Goal: Information Seeking & Learning: Understand process/instructions

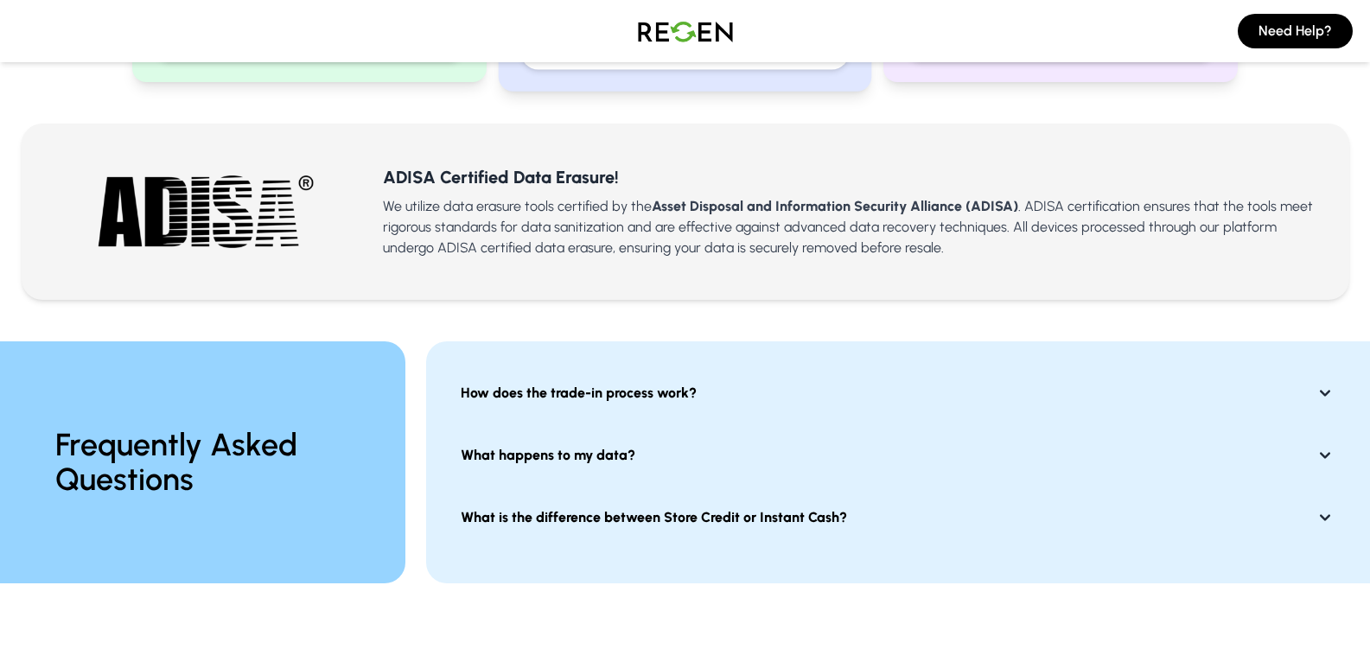
scroll to position [1124, 0]
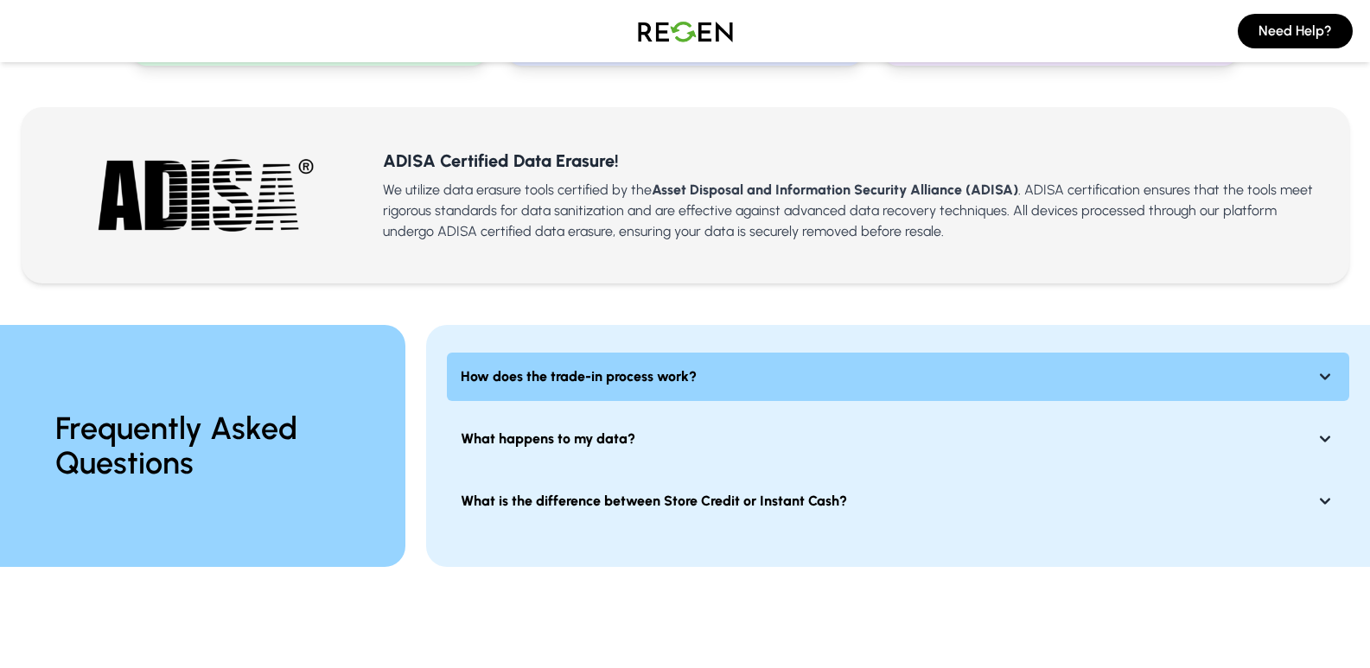
click at [608, 378] on strong "How does the trade-in process work?" at bounding box center [579, 376] width 236 height 21
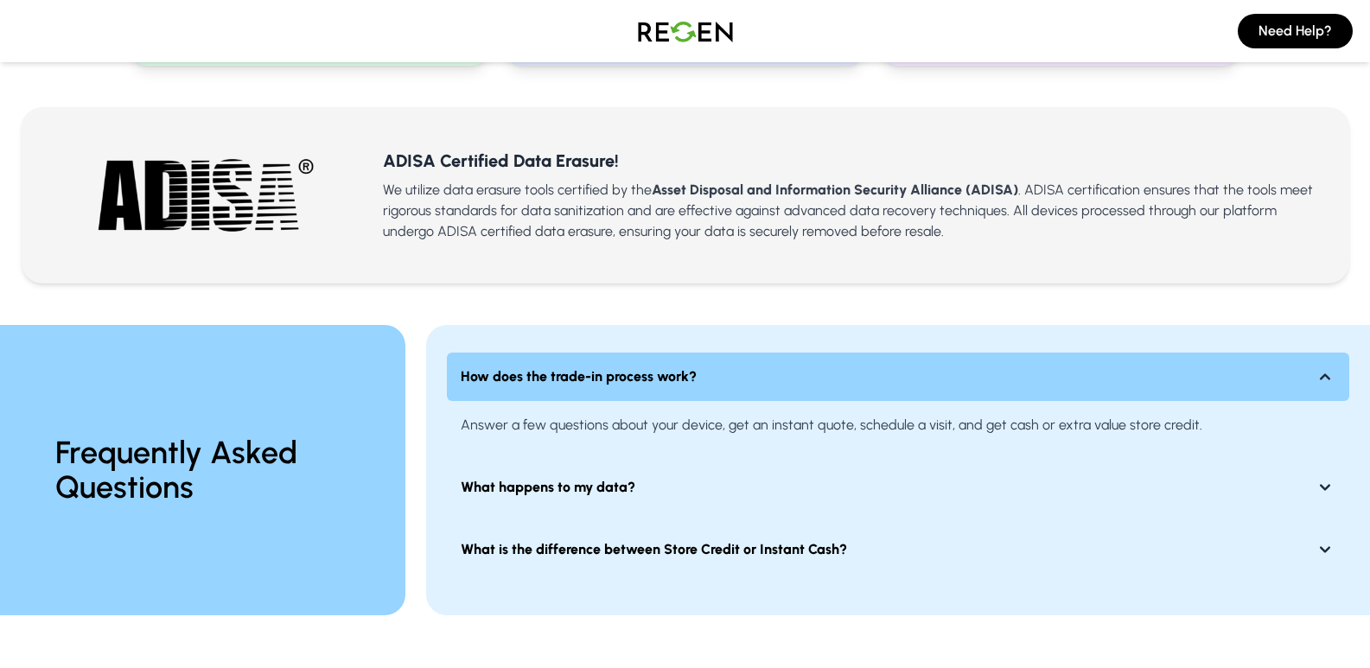
click at [608, 378] on strong "How does the trade-in process work?" at bounding box center [579, 376] width 236 height 21
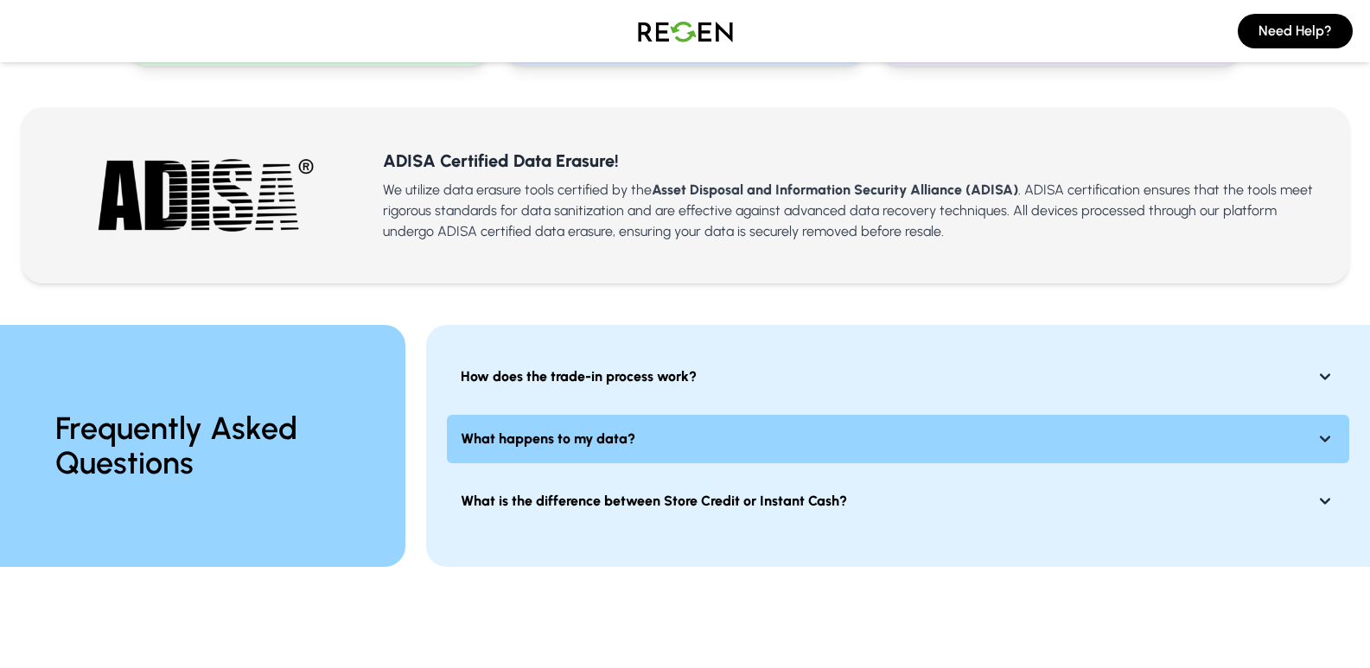
click at [601, 437] on strong "What happens to my data?" at bounding box center [548, 439] width 175 height 21
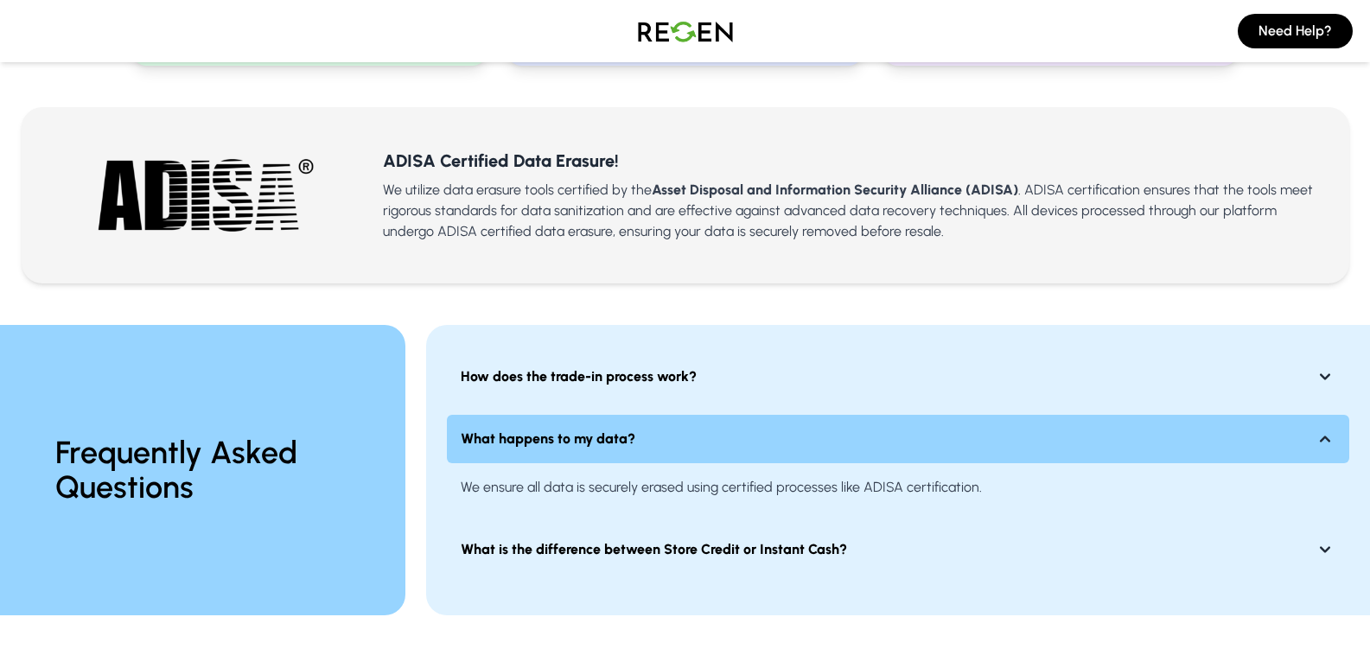
click at [601, 437] on strong "What happens to my data?" at bounding box center [548, 439] width 175 height 21
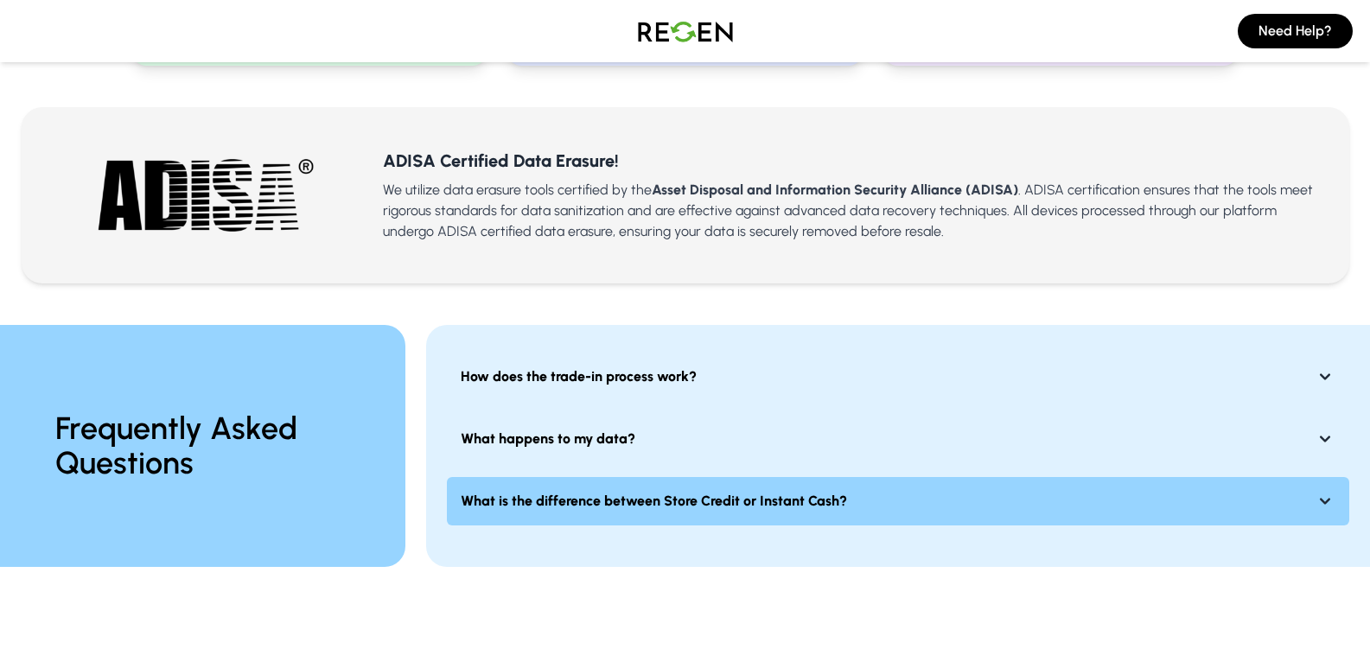
click at [605, 492] on strong "What is the difference between Store Credit or Instant Cash?" at bounding box center [654, 501] width 386 height 21
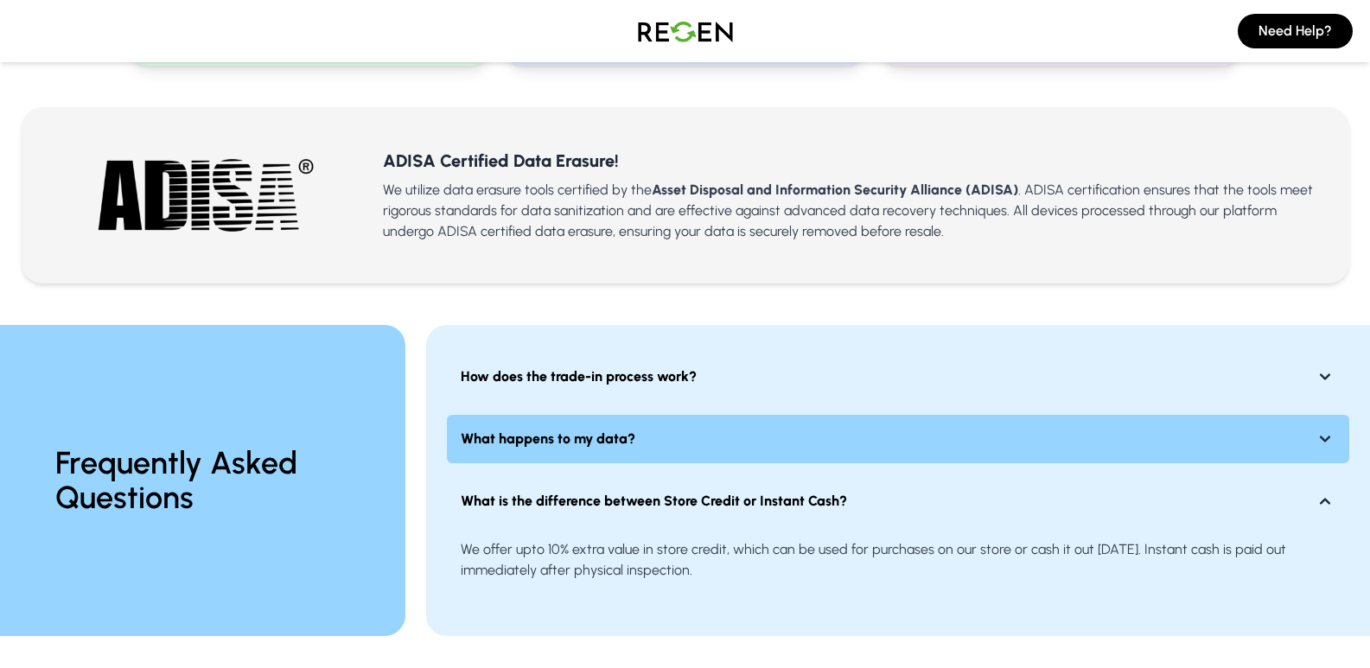
click at [606, 438] on strong "What happens to my data?" at bounding box center [548, 439] width 175 height 21
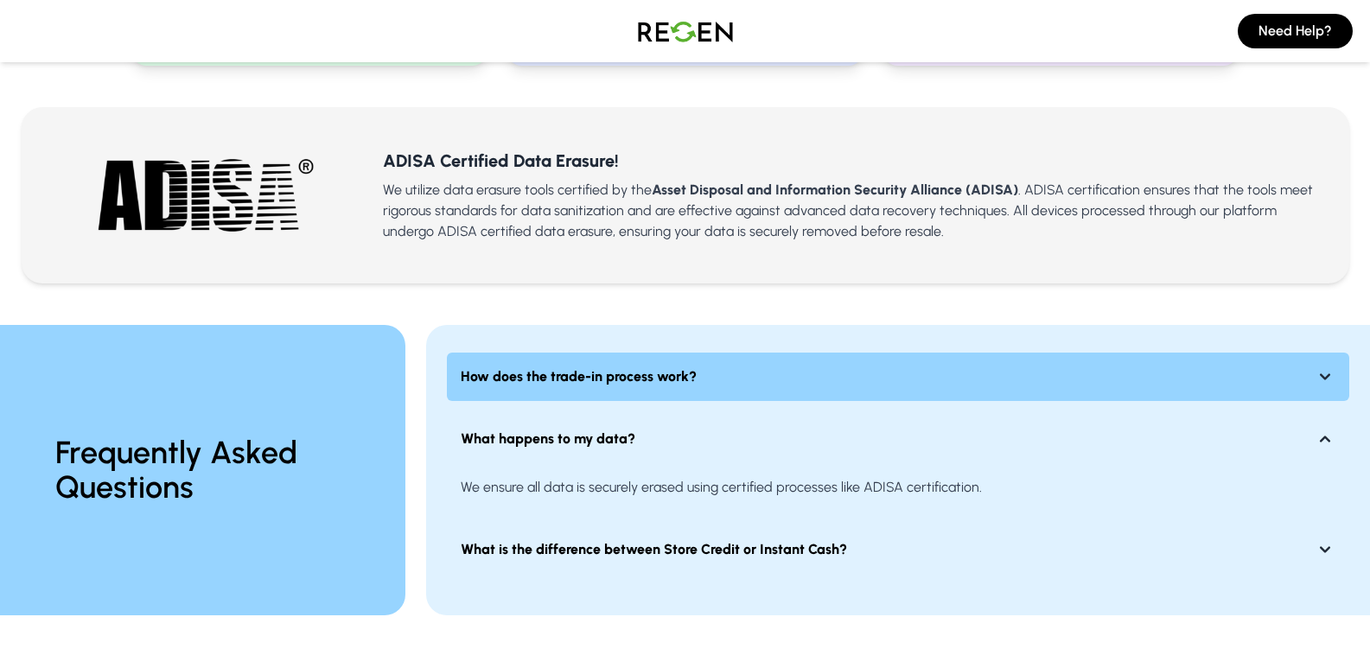
click at [623, 381] on strong "How does the trade-in process work?" at bounding box center [579, 376] width 236 height 21
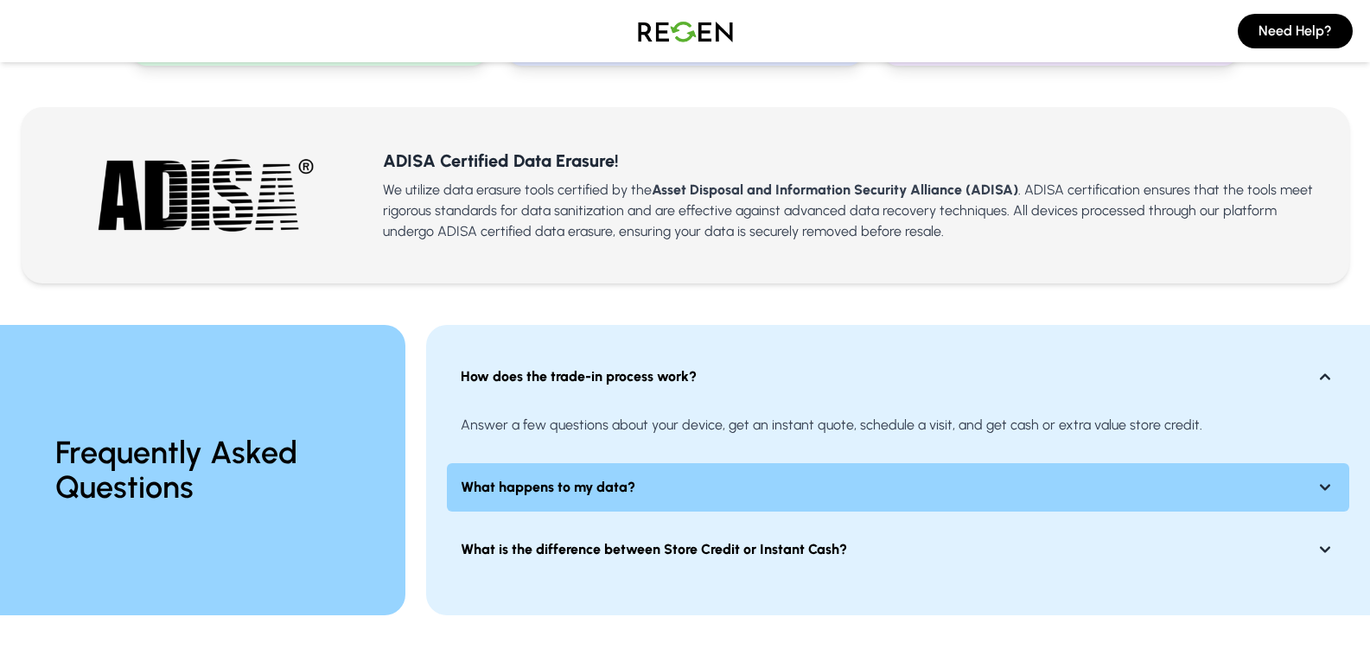
click at [592, 485] on strong "What happens to my data?" at bounding box center [548, 487] width 175 height 21
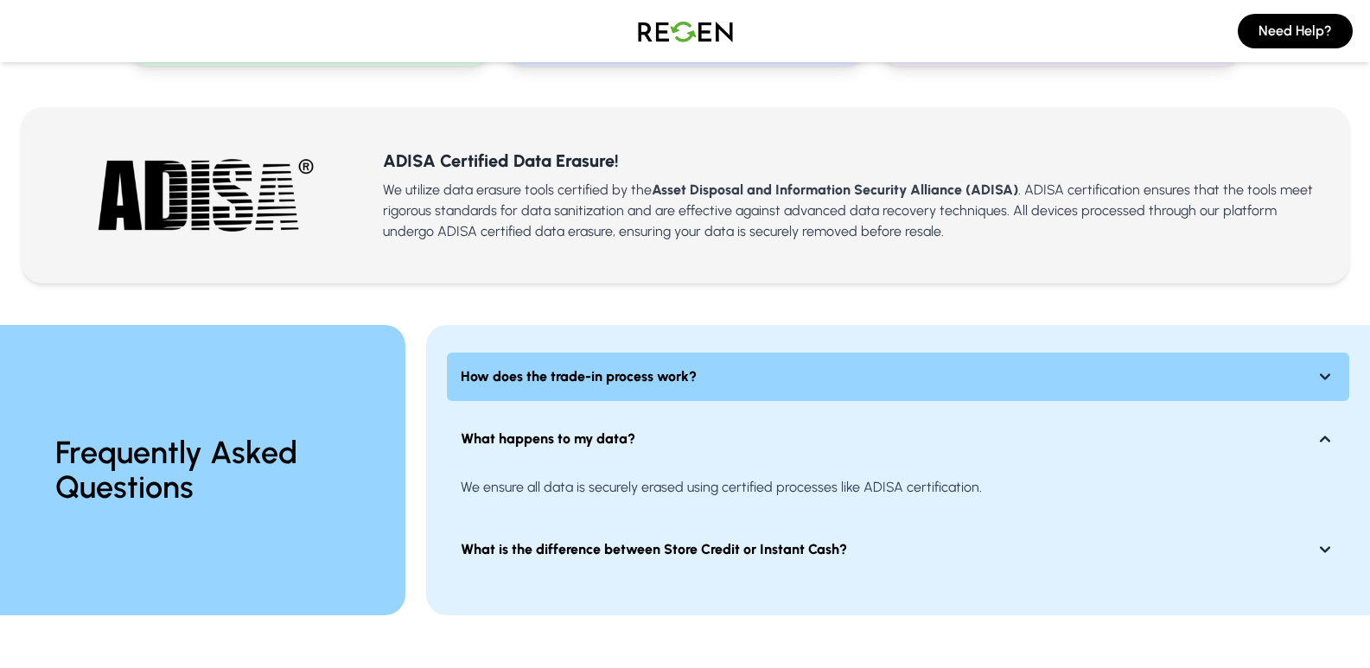
click at [578, 382] on strong "How does the trade-in process work?" at bounding box center [579, 376] width 236 height 21
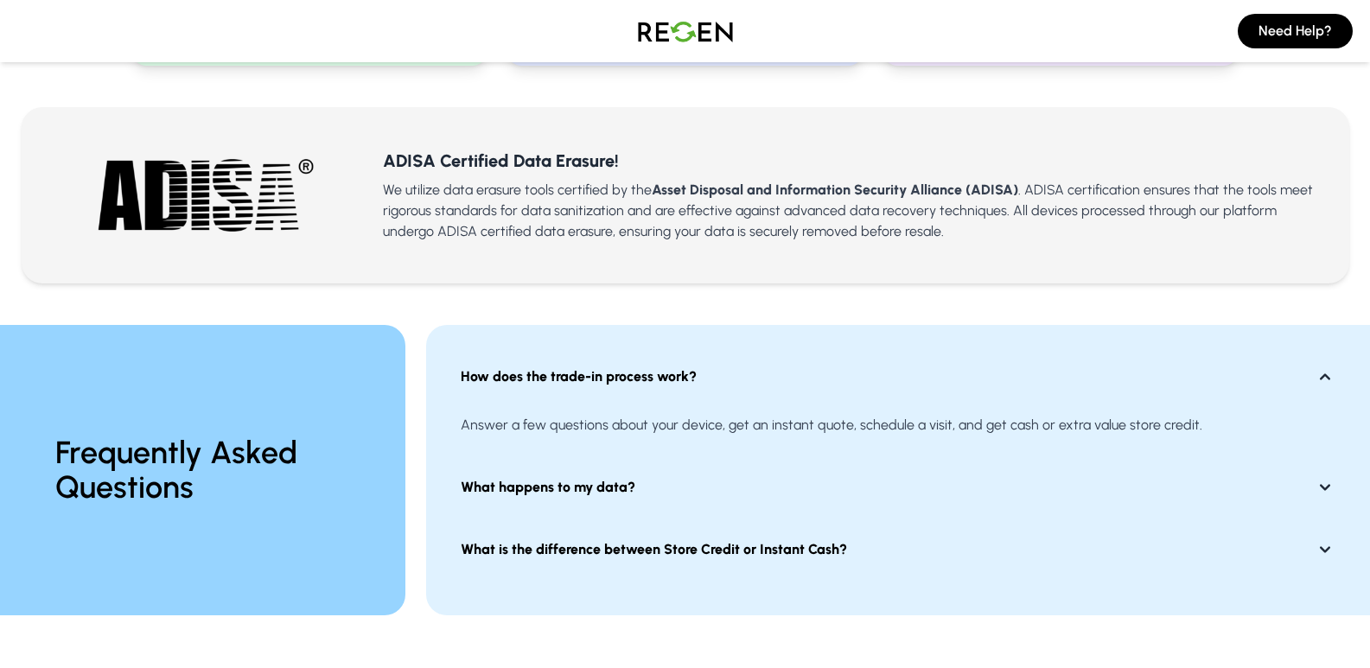
click at [595, 295] on div "Frequently Asked Questions How does the trade-in process work? Answer a few que…" at bounding box center [685, 469] width 1370 height 373
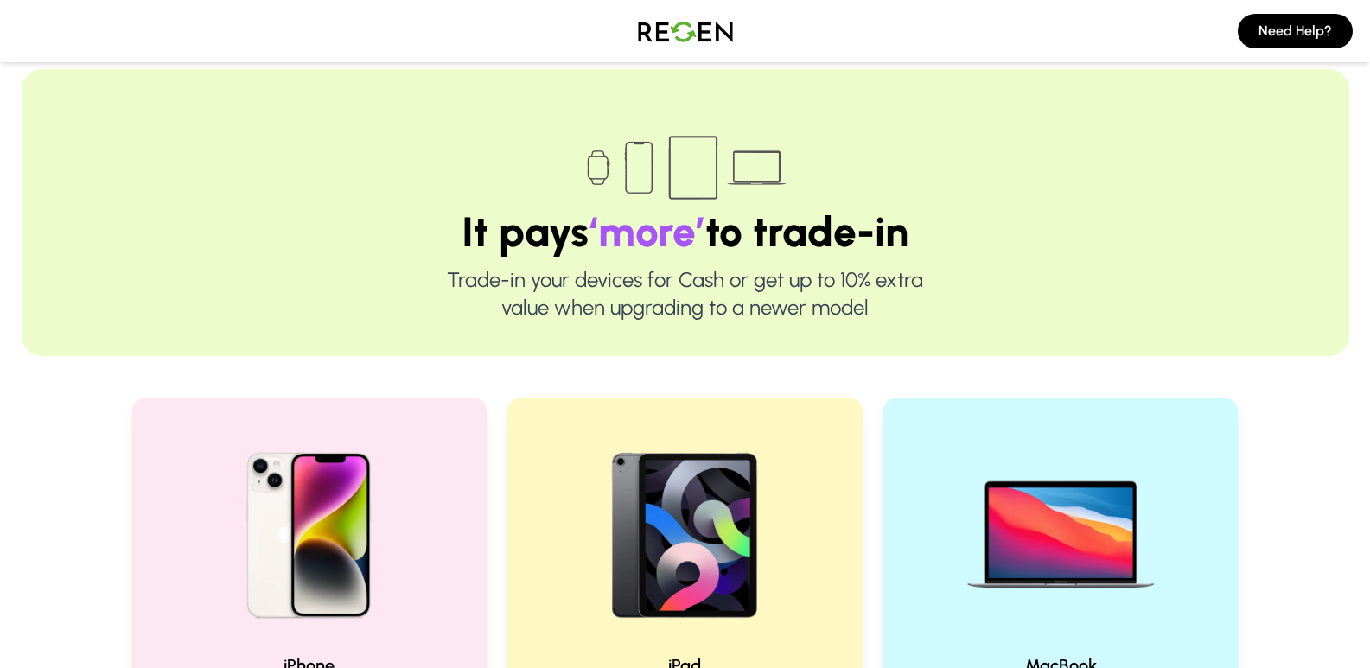
scroll to position [0, 0]
